Goal: Find specific page/section: Find specific page/section

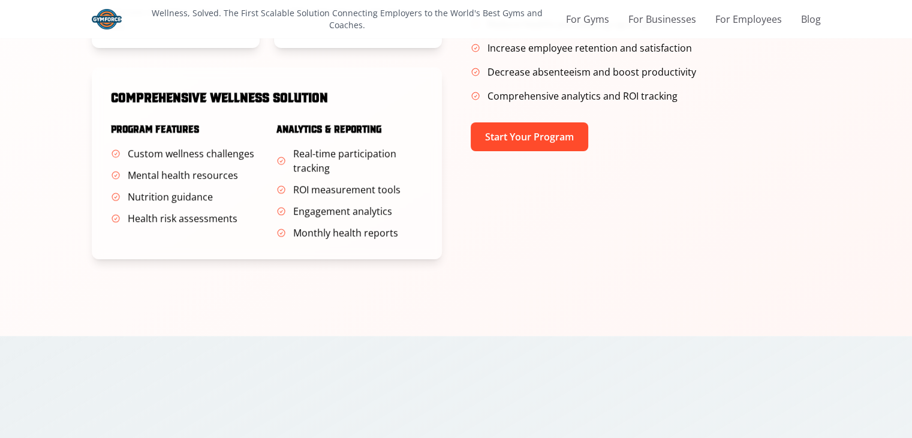
scroll to position [779, 0]
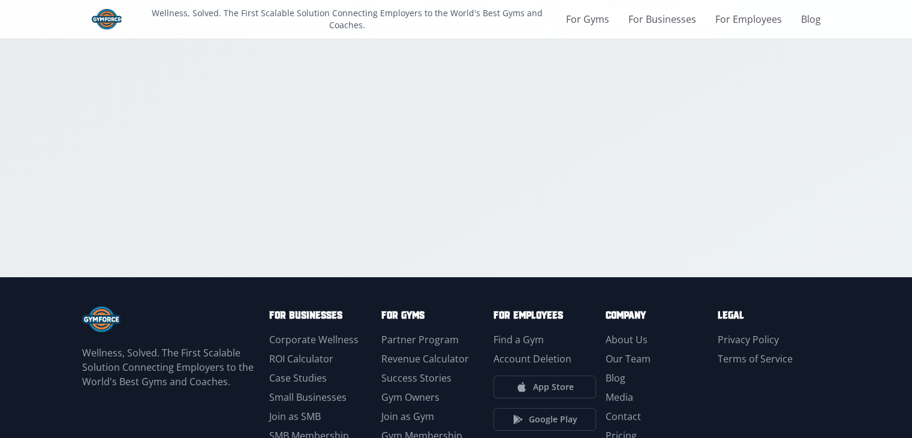
scroll to position [1989, 0]
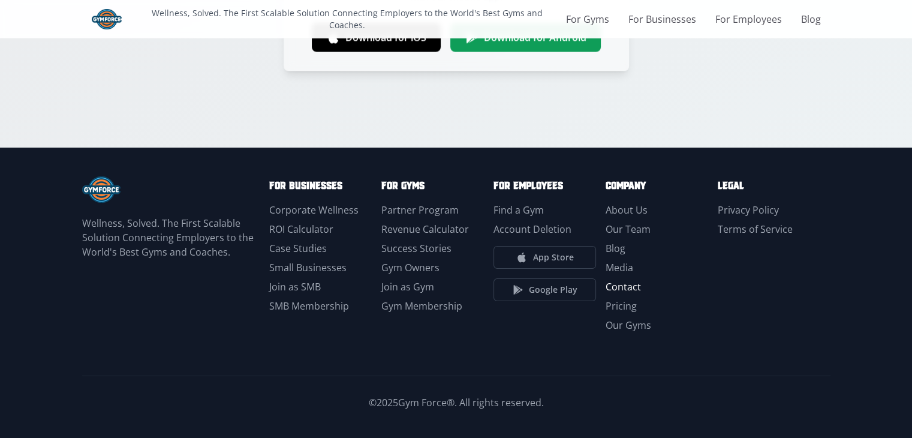
click at [641, 280] on link "Contact" at bounding box center [623, 286] width 35 height 13
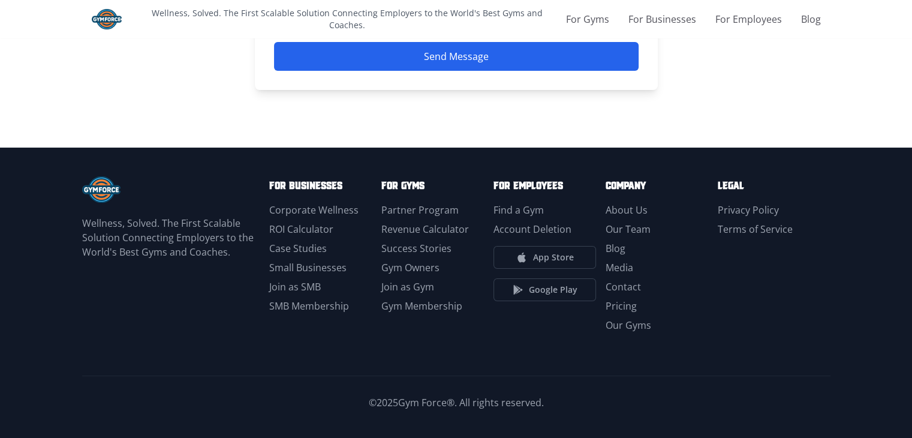
scroll to position [443, 0]
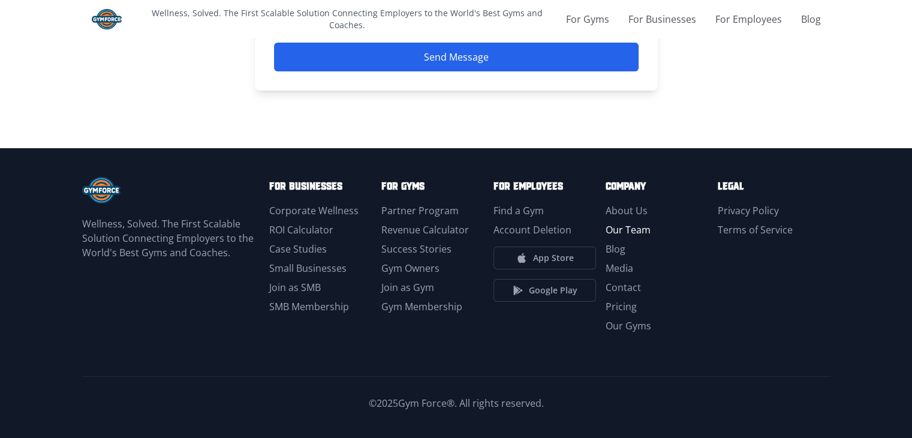
click at [646, 227] on link "Our Team" at bounding box center [628, 229] width 45 height 13
